Goal: Task Accomplishment & Management: Manage account settings

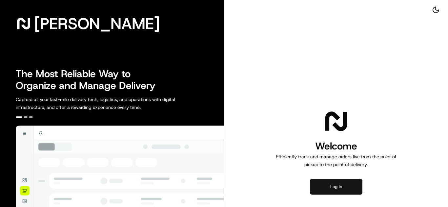
click at [334, 184] on button "Log in" at bounding box center [336, 187] width 52 height 16
